Goal: Task Accomplishment & Management: Complete application form

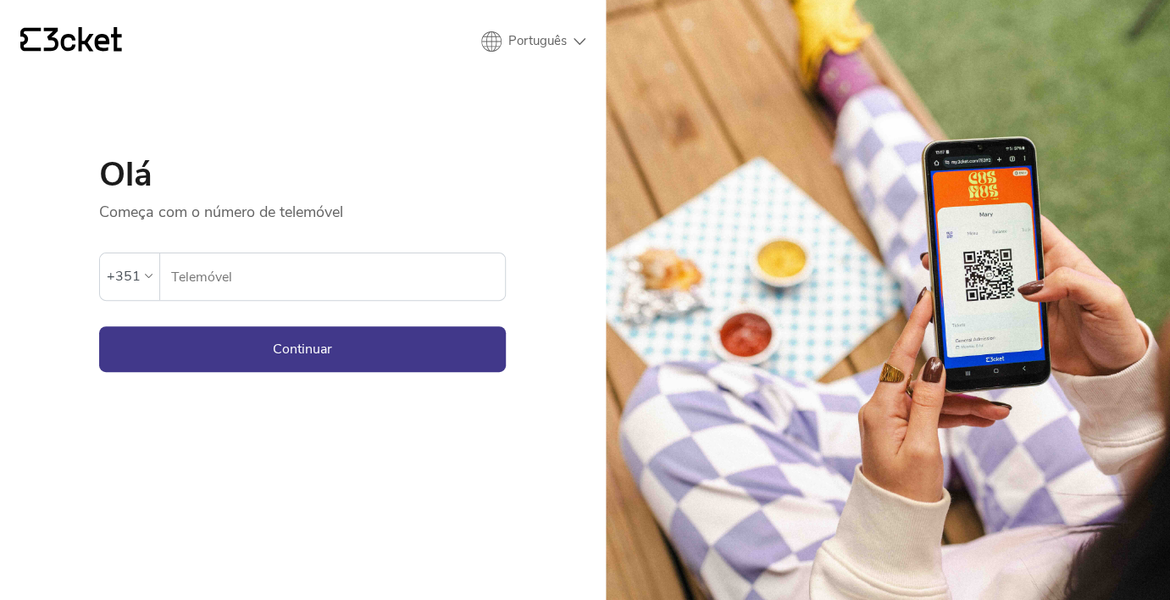
click at [139, 263] on div "+351" at bounding box center [129, 276] width 59 height 46
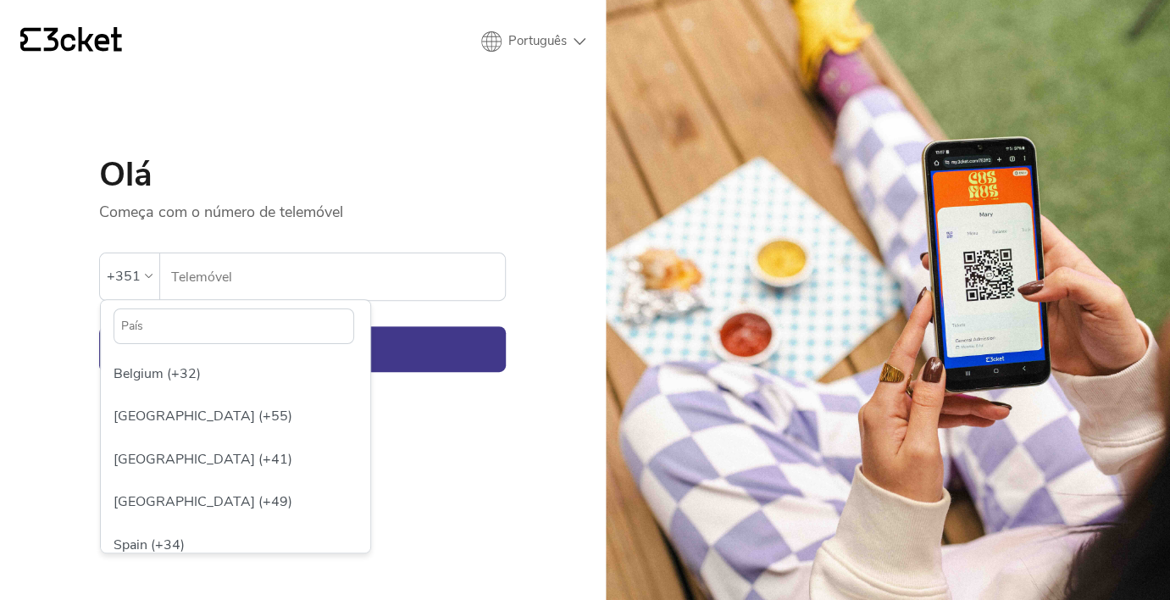
click at [164, 312] on input "text" at bounding box center [234, 326] width 241 height 36
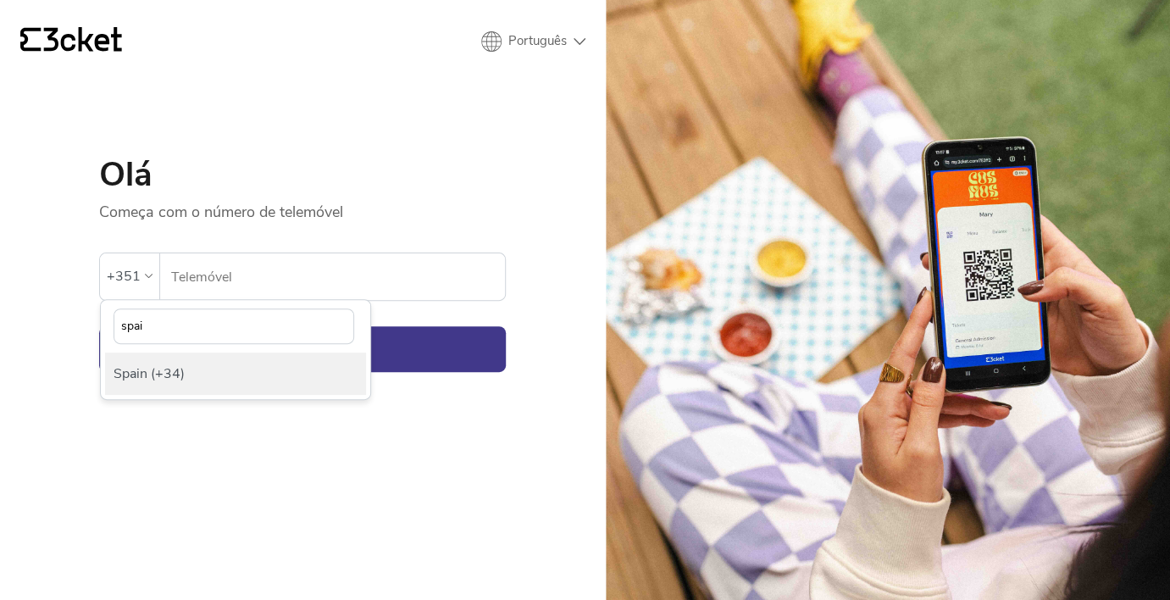
type input "spai"
click at [206, 382] on div "Spain (+34)" at bounding box center [235, 373] width 261 height 42
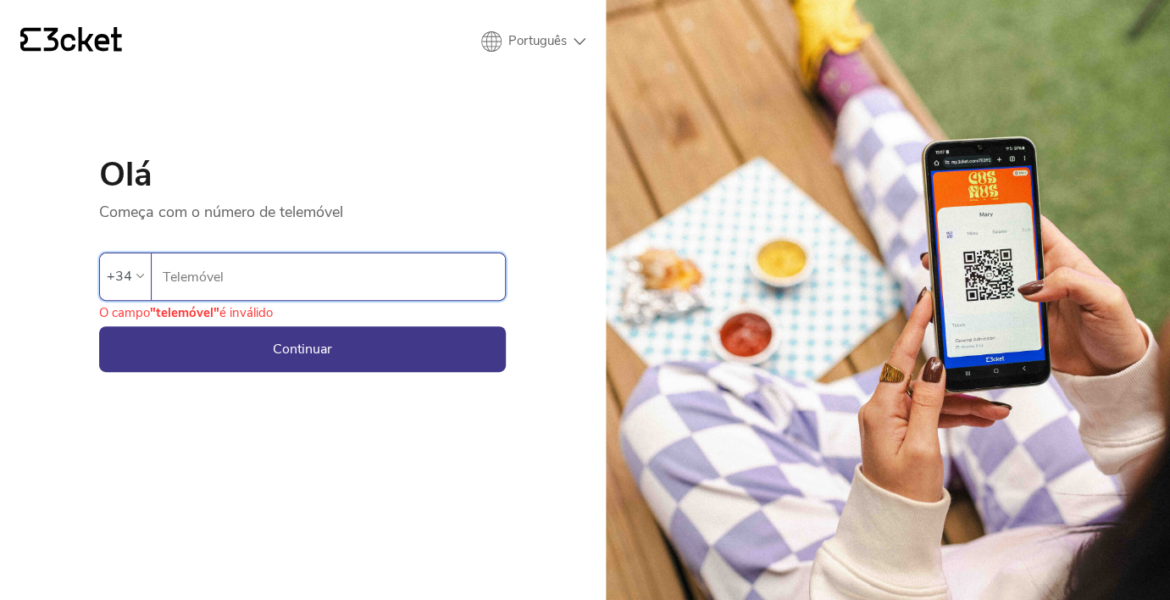
click at [252, 282] on input "Telemóvel" at bounding box center [333, 276] width 343 height 47
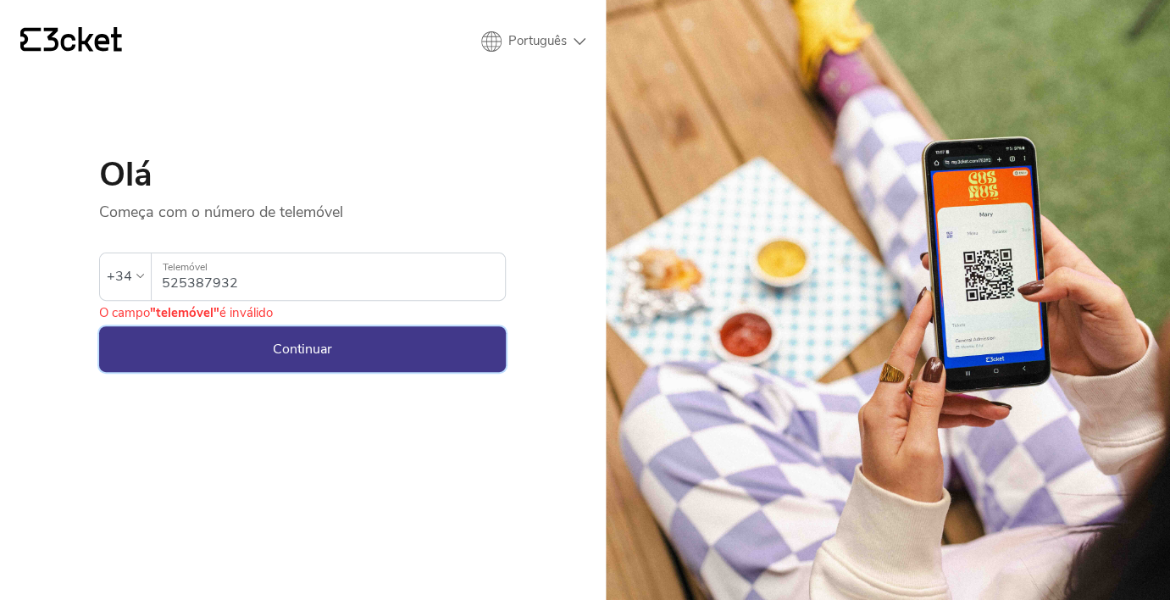
click at [265, 351] on button "Continuar" at bounding box center [302, 349] width 407 height 46
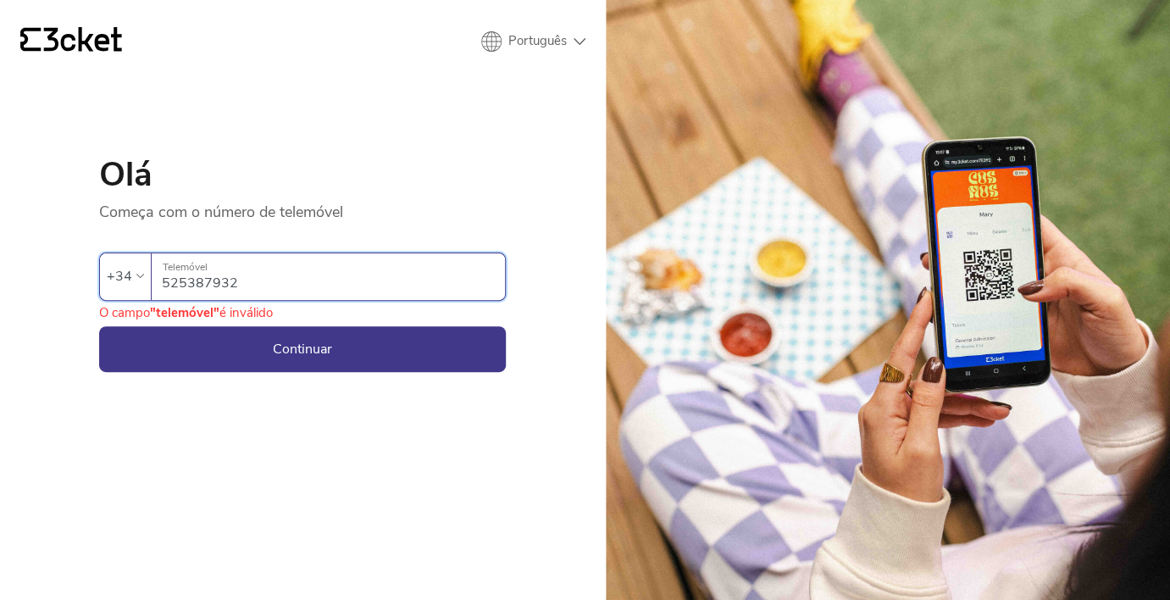
drag, startPoint x: 186, startPoint y: 282, endPoint x: 129, endPoint y: 280, distance: 57.6
click at [162, 281] on input "525387932" at bounding box center [333, 276] width 343 height 47
type input "625387932"
click at [207, 357] on button "Continuar" at bounding box center [302, 349] width 407 height 46
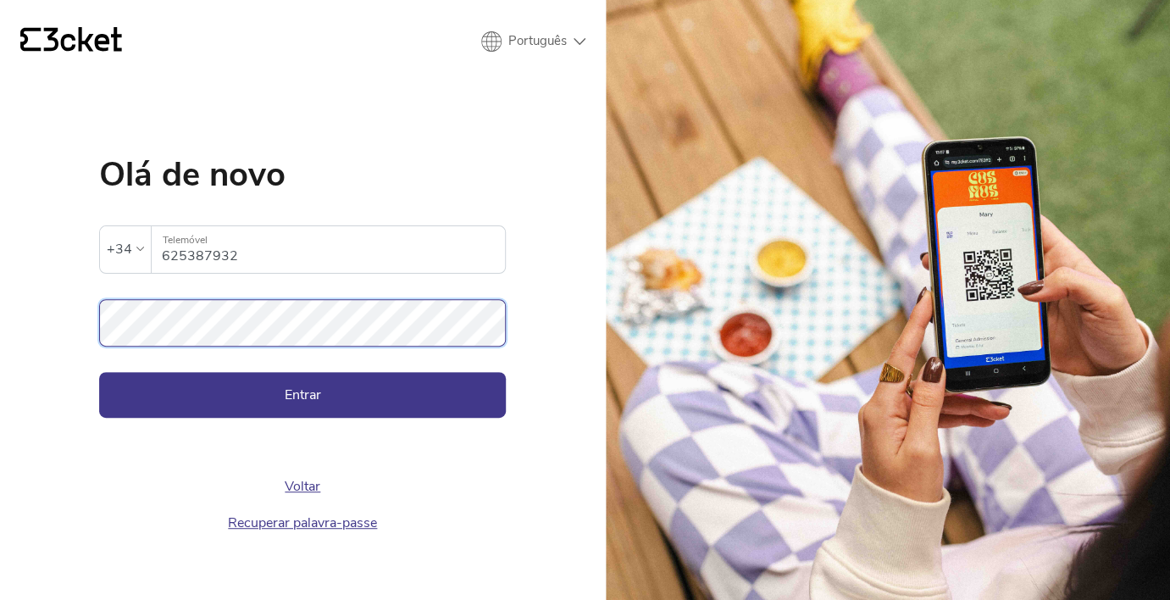
click at [99, 372] on button "Entrar" at bounding box center [302, 395] width 407 height 46
